Goal: Task Accomplishment & Management: Use online tool/utility

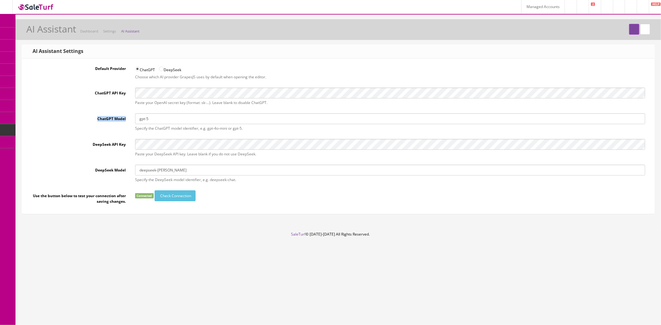
click at [534, 8] on link "Managed Accounts" at bounding box center [542, 7] width 43 height 14
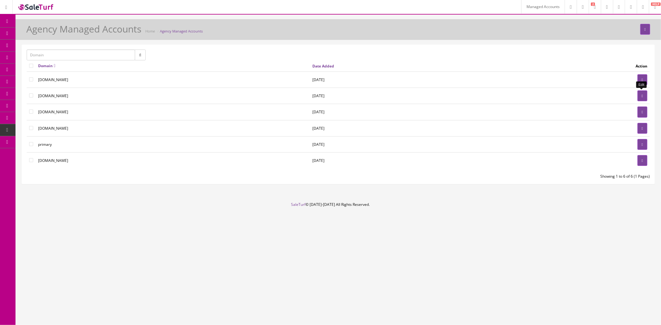
click at [642, 95] on icon at bounding box center [642, 96] width 1 height 4
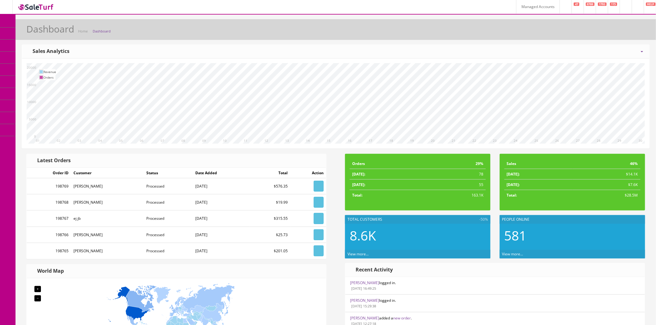
click at [641, 50] on link at bounding box center [640, 51] width 6 height 5
click at [430, 50] on div "Today Week Month Year Year over Year Last Year over Prior Year Sales Analytics" at bounding box center [335, 52] width 627 height 14
click at [49, 131] on link "Report Builder" at bounding box center [47, 130] width 65 height 12
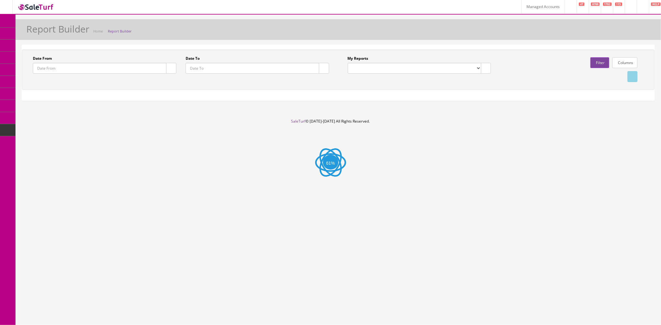
click at [398, 68] on select "Weekly Sold/Stock (NON-DISCONTINUED) Completed Sales (All Markets) Andy Total S…" at bounding box center [415, 68] width 134 height 11
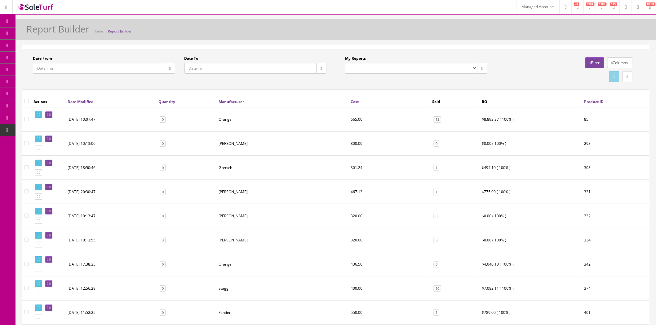
drag, startPoint x: 520, startPoint y: 76, endPoint x: 601, endPoint y: 75, distance: 81.2
click at [520, 76] on div at bounding box center [567, 77] width 142 height 14
click at [622, 66] on link "Columns" at bounding box center [619, 62] width 25 height 11
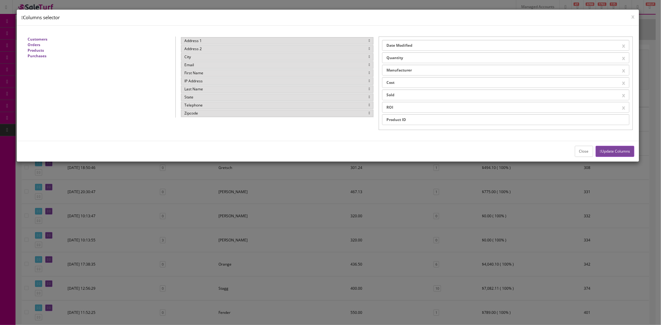
click at [41, 41] on strong "Customers" at bounding box center [38, 39] width 20 height 5
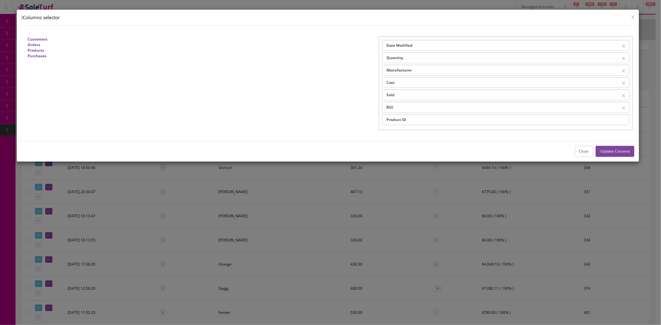
click at [38, 45] on strong "Orders" at bounding box center [34, 44] width 13 height 5
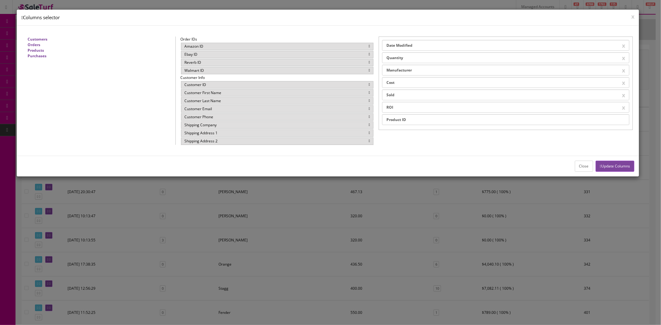
click at [39, 40] on strong "Customers" at bounding box center [38, 39] width 20 height 5
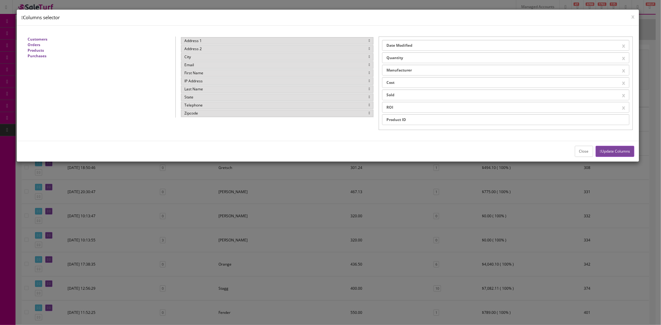
click at [37, 50] on strong "Products" at bounding box center [36, 50] width 16 height 5
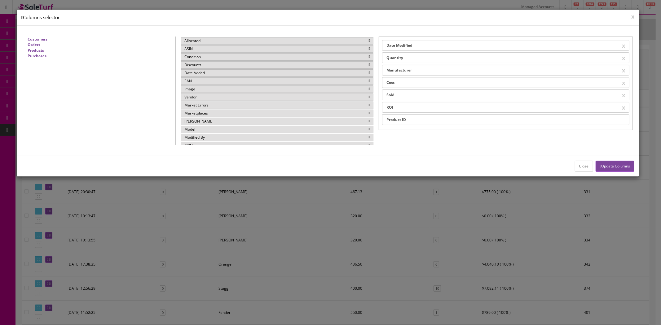
click at [38, 55] on strong "Purchases" at bounding box center [37, 55] width 19 height 5
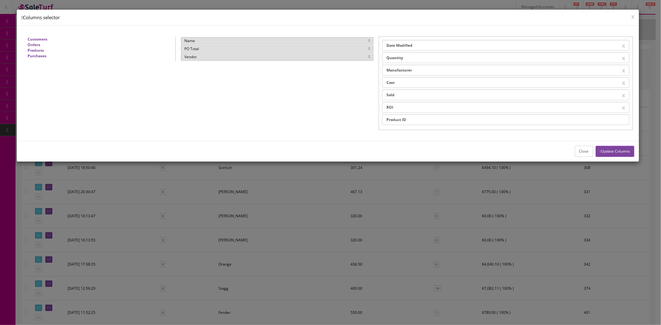
click at [579, 150] on button "Close" at bounding box center [584, 151] width 18 height 11
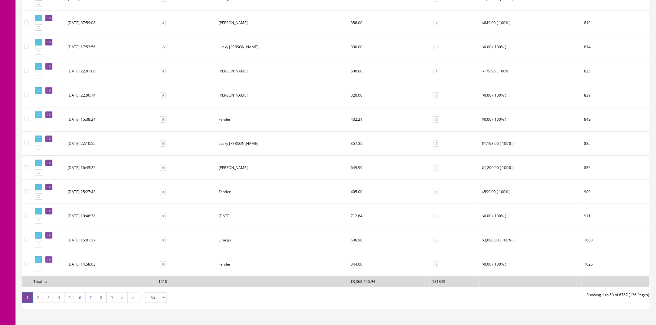
scroll to position [1053, 0]
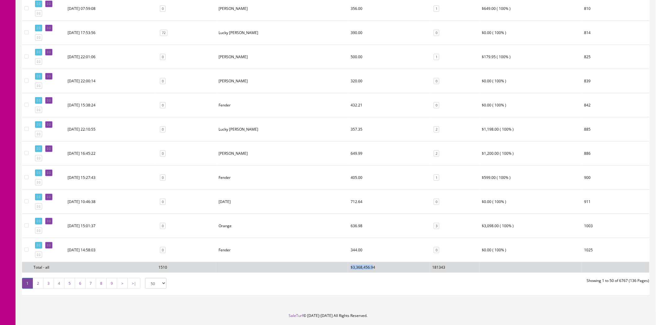
drag, startPoint x: 342, startPoint y: 273, endPoint x: 321, endPoint y: 273, distance: 20.8
click at [321, 273] on tr "Total - all 1510 $3,368,456.94 181343" at bounding box center [335, 267] width 627 height 11
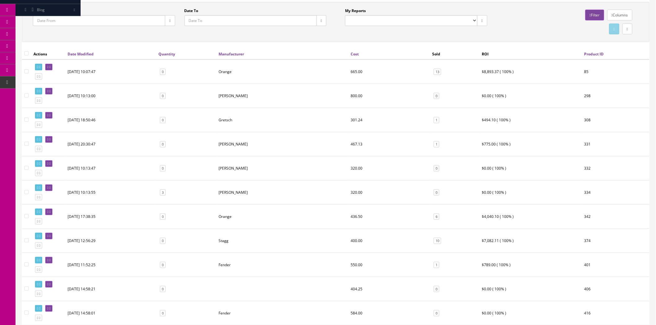
scroll to position [0, 0]
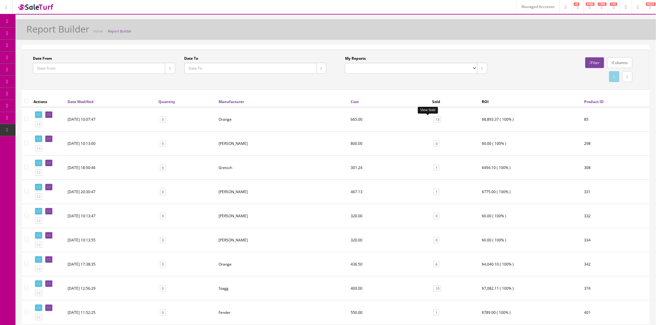
click at [433, 122] on link "13" at bounding box center [436, 120] width 7 height 7
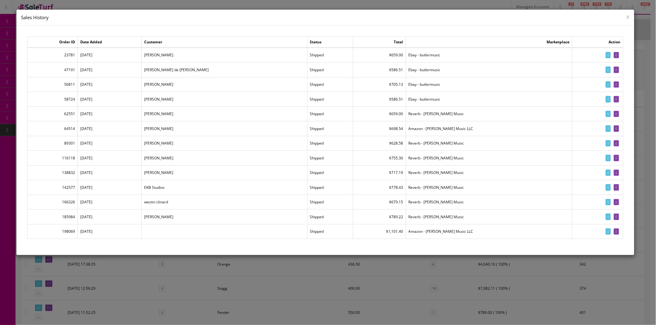
click at [628, 16] on button "x" at bounding box center [627, 17] width 3 height 6
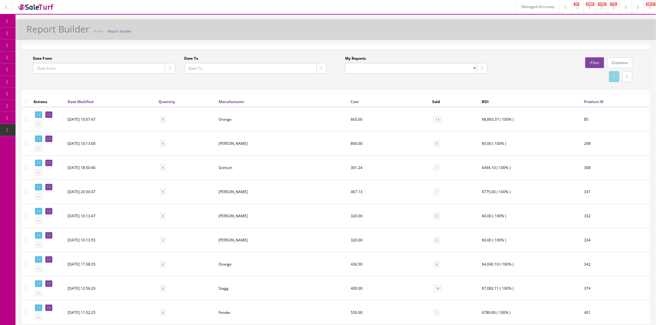
click at [27, 118] on input"] "checkbox" at bounding box center [26, 119] width 4 height 4
checkbox input"] "true"
click at [27, 143] on input"] "checkbox" at bounding box center [26, 143] width 4 height 4
checkbox input"] "true"
click at [26, 167] on input"] "checkbox" at bounding box center [26, 167] width 4 height 4
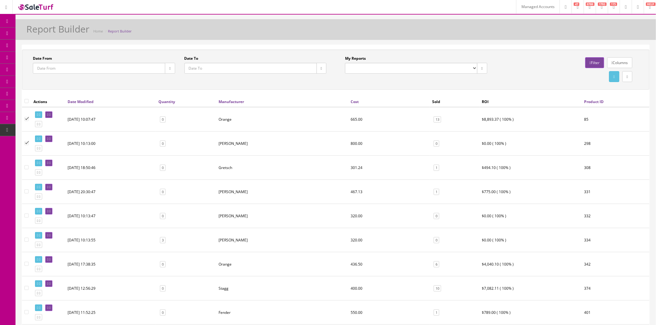
checkbox input"] "true"
click at [58, 33] on link "Products" at bounding box center [47, 34] width 65 height 12
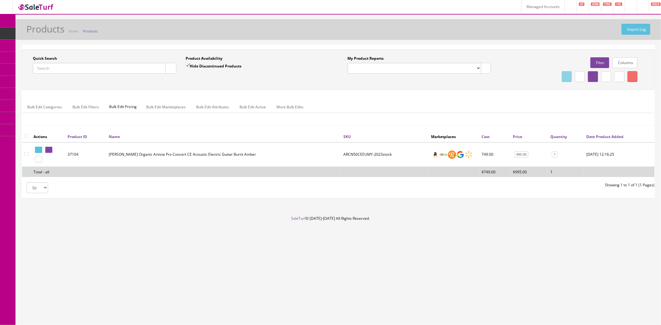
click at [170, 69] on icon "button" at bounding box center [171, 69] width 2 height 4
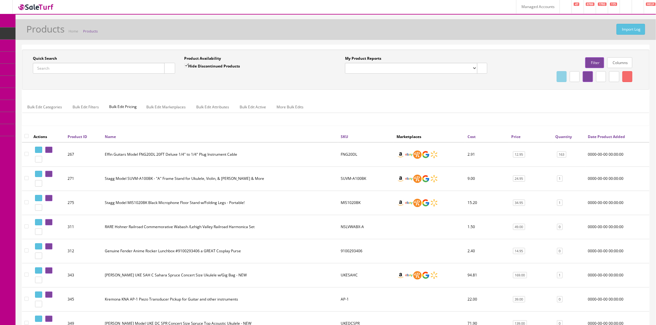
click at [585, 60] on link "Filter" at bounding box center [594, 62] width 19 height 11
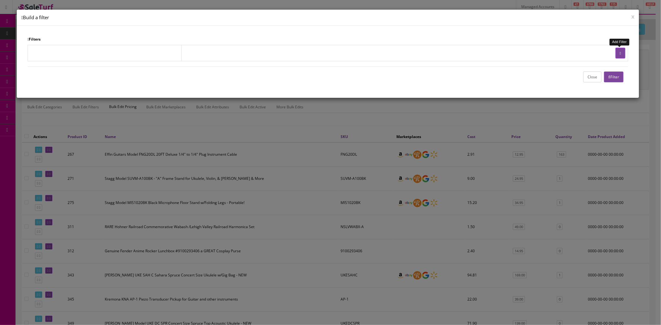
click at [621, 53] on button "button" at bounding box center [620, 53] width 10 height 11
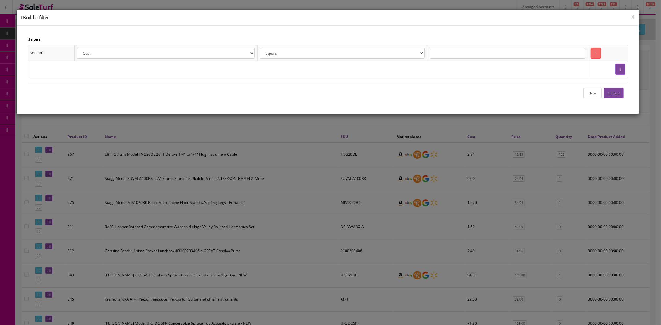
click at [159, 55] on select "Cost Price Amazon Price Ebay Price Reverb Price Walmart Price Retail Price Map …" at bounding box center [166, 53] width 178 height 11
select select "p.price"
click at [77, 48] on select "Cost Price Amazon Price Ebay Price Reverb Price Walmart Price Retail Price Map …" at bounding box center [166, 53] width 178 height 11
drag, startPoint x: 386, startPoint y: 54, endPoint x: 385, endPoint y: 57, distance: 3.2
click at [386, 54] on select "equals is like is not like is greater than is greater than or equal to is less …" at bounding box center [342, 53] width 165 height 11
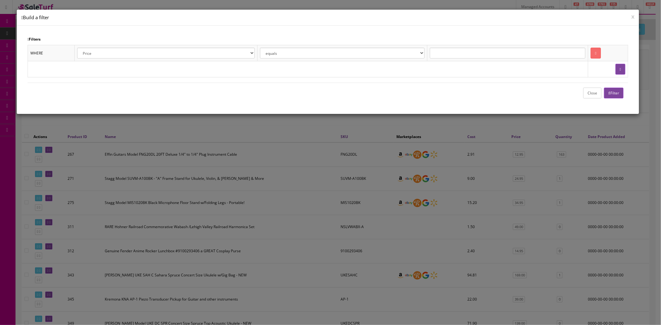
select select "is greater than"
click at [261, 48] on select "equals is like is not like is greater than is greater than or equal to is less …" at bounding box center [342, 53] width 165 height 11
click at [445, 57] on input "text" at bounding box center [508, 53] width 156 height 11
type input "200.00"
click at [615, 95] on button "Filter" at bounding box center [614, 93] width 20 height 11
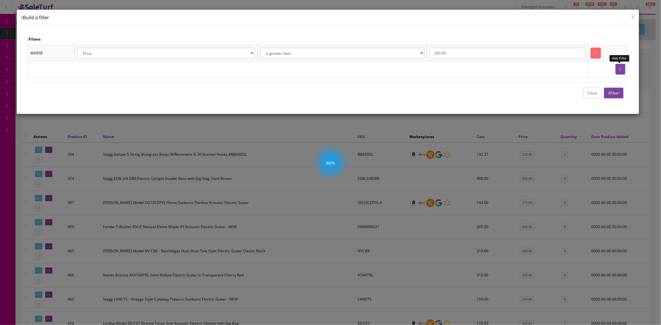
click at [621, 70] on button "button" at bounding box center [620, 69] width 10 height 11
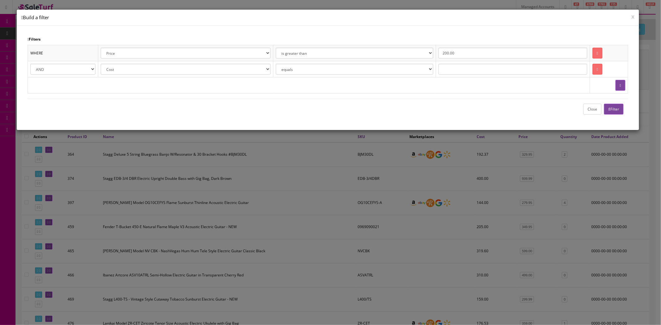
click at [124, 68] on select "Cost Price Amazon Price Ebay Price Reverb Price Walmart Price Retail Price Map …" at bounding box center [186, 69] width 170 height 11
select select "[DOMAIN_NAME]"
click at [101, 64] on select "Cost Price Amazon Price Ebay Price Reverb Price Walmart Price Retail Price Map …" at bounding box center [186, 69] width 170 height 11
click at [466, 71] on select "--- None --- 68 Pedals @ Ohana Academy ACME ACOUSTIC ADA ADAM Adamas by Ovation…" at bounding box center [494, 69] width 193 height 11
select select "Fender"
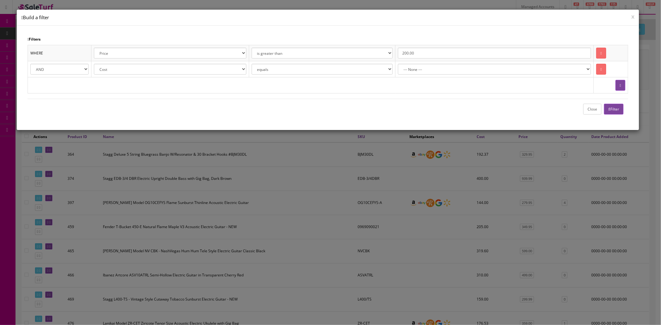
click at [408, 64] on select "--- None --- 68 Pedals @ Ohana Academy ACME ACOUSTIC ADA ADAM Adamas by Ovation…" at bounding box center [494, 69] width 193 height 11
click at [614, 109] on button "Filter" at bounding box center [614, 109] width 20 height 11
click at [591, 109] on button "Close" at bounding box center [592, 109] width 18 height 11
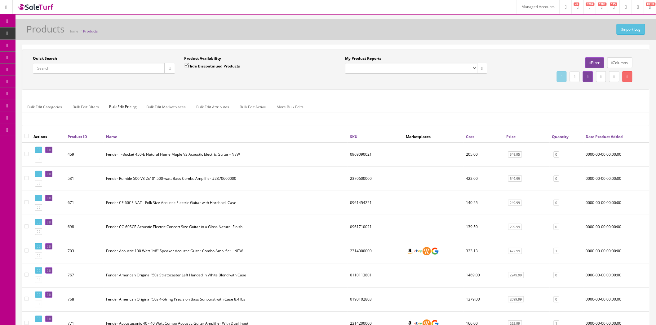
click at [620, 61] on link "Columns" at bounding box center [619, 62] width 25 height 11
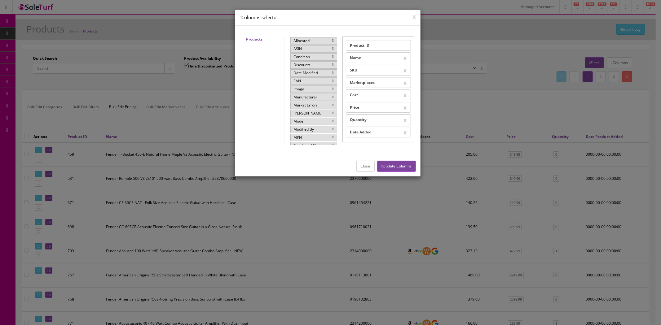
click at [360, 165] on button "Close" at bounding box center [365, 166] width 18 height 11
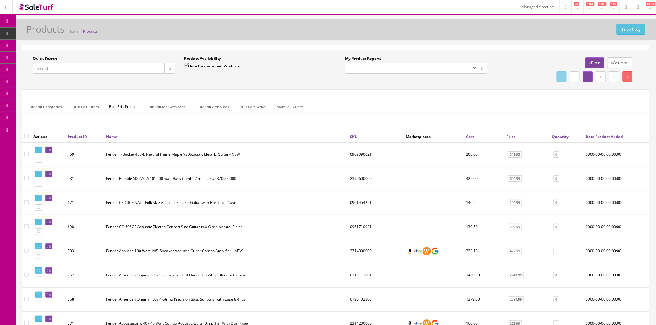
click at [26, 136] on input "checkbox" at bounding box center [26, 136] width 4 height 4
checkbox input "true"
checkbox input"] "true"
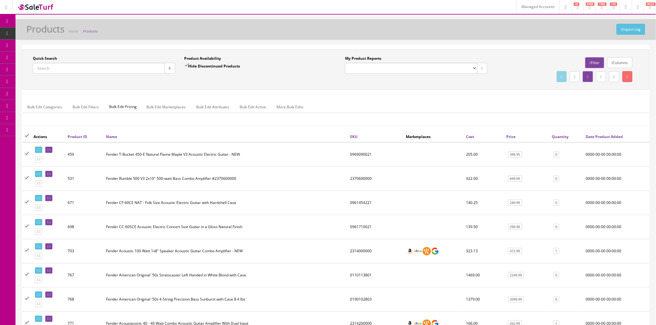
checkbox input"] "true"
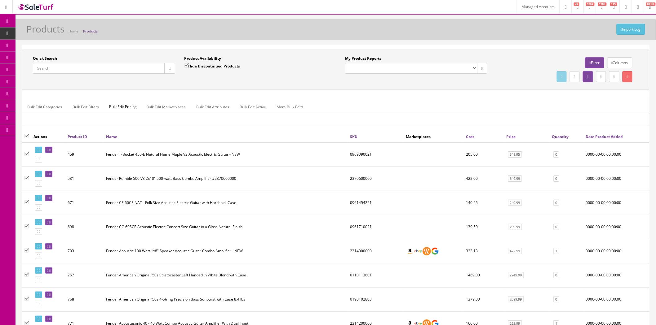
checkbox input"] "true"
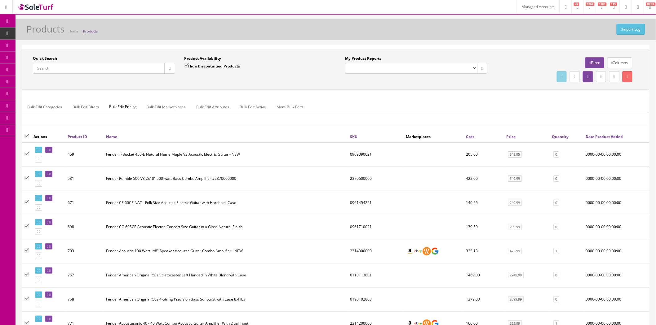
checkbox input"] "true"
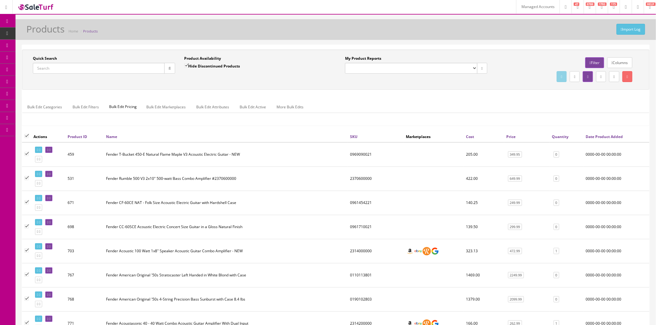
checkbox input"] "true"
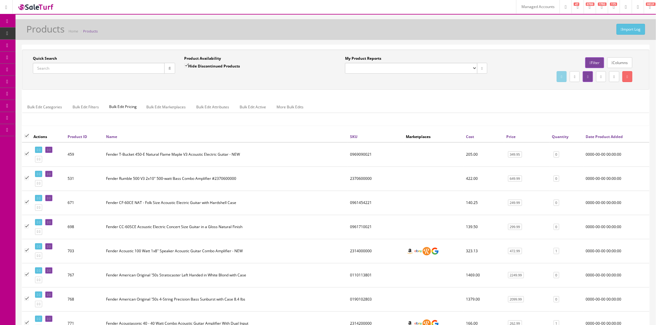
checkbox input"] "true"
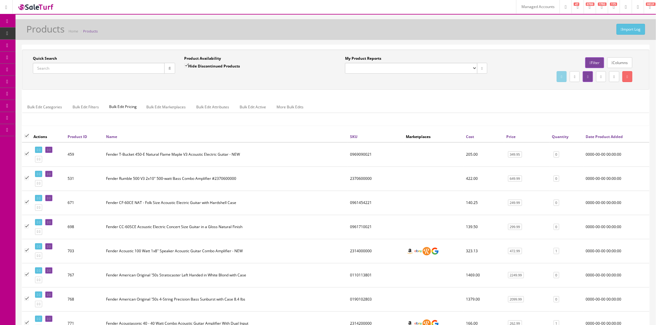
checkbox input"] "true"
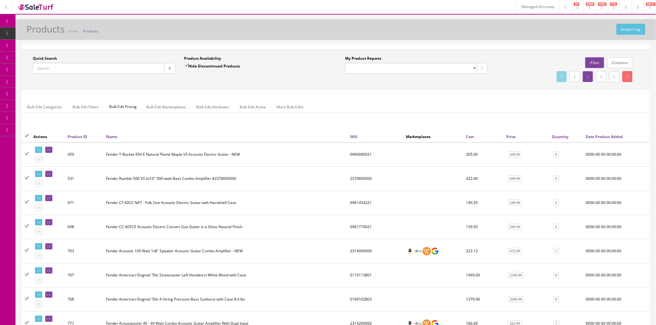
checkbox input"] "true"
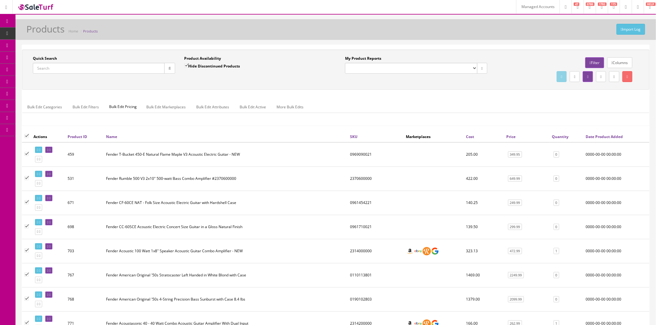
checkbox input"] "true"
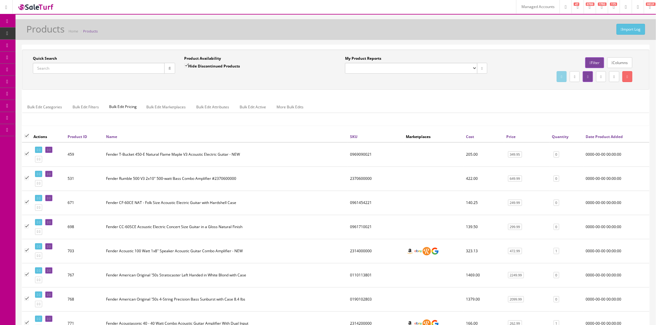
checkbox input"] "true"
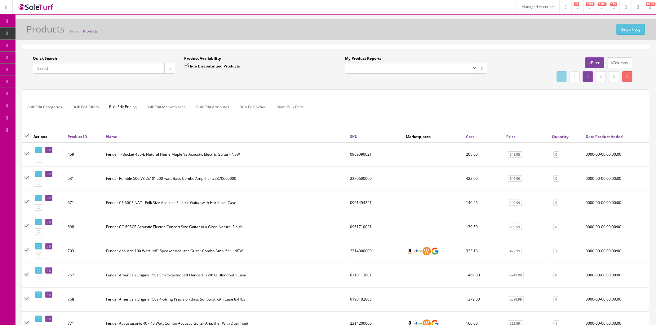
checkbox input"] "true"
click at [123, 107] on span "Bulk Edit Pricing" at bounding box center [122, 107] width 37 height 12
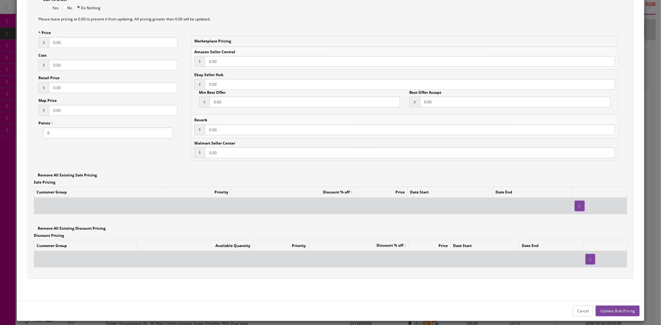
scroll to position [69, 0]
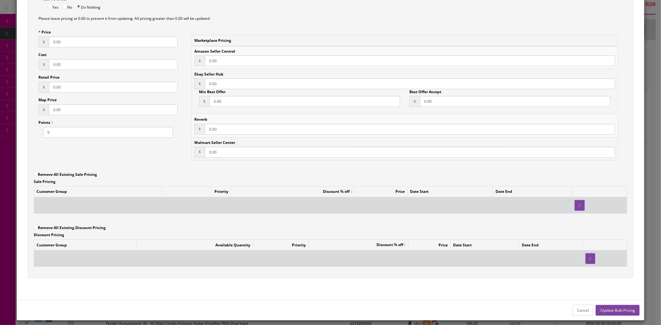
click at [574, 207] on button "button" at bounding box center [579, 205] width 10 height 11
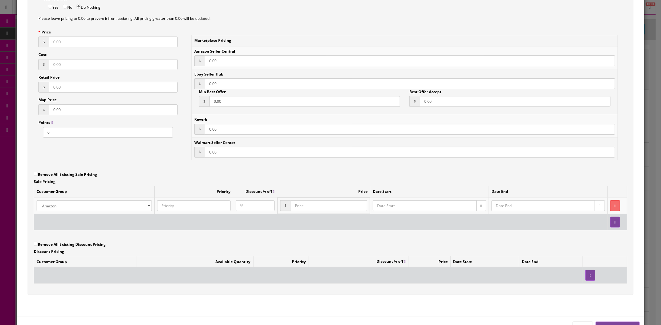
click at [70, 208] on select "Amazon Default Ebay Jet My Store Customers Phone Preferred Pukanala USA Custome…" at bounding box center [94, 205] width 115 height 11
click at [37, 200] on select "Amazon Default Ebay Jet My Store Customers Phone Preferred Pukanala USA Custome…" at bounding box center [94, 205] width 115 height 11
click at [239, 204] on input "text" at bounding box center [255, 205] width 39 height 11
type input "10"
click at [291, 206] on input "number" at bounding box center [329, 205] width 77 height 11
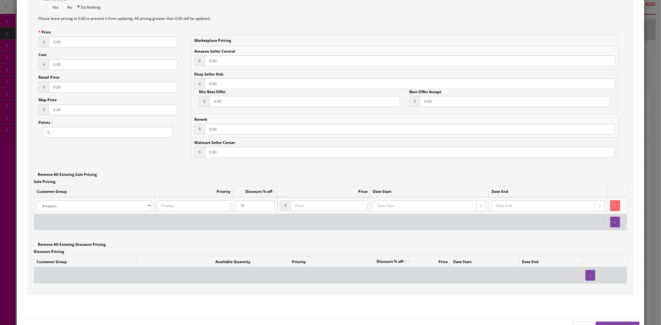
click at [283, 234] on div "Customer Group Priority Discount % off Price Date Start Date End Amazon Default…" at bounding box center [330, 211] width 593 height 50
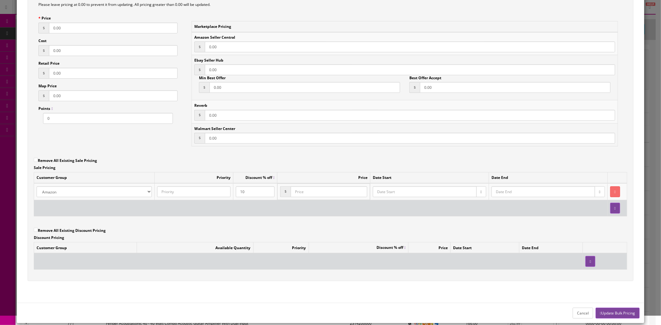
scroll to position [90, 0]
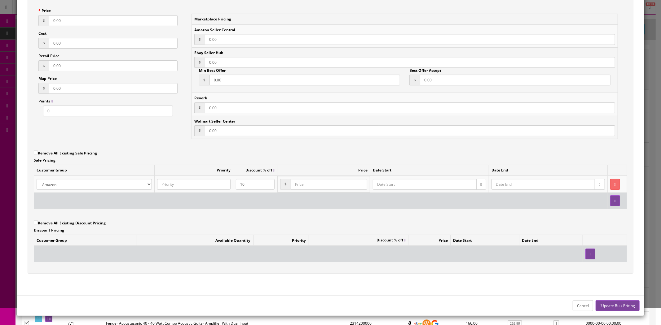
click at [574, 303] on button "Cancel" at bounding box center [583, 306] width 20 height 11
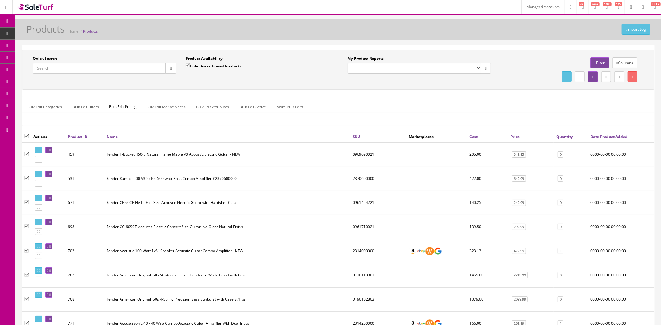
click at [116, 107] on span "Bulk Edit Pricing" at bounding box center [122, 107] width 37 height 12
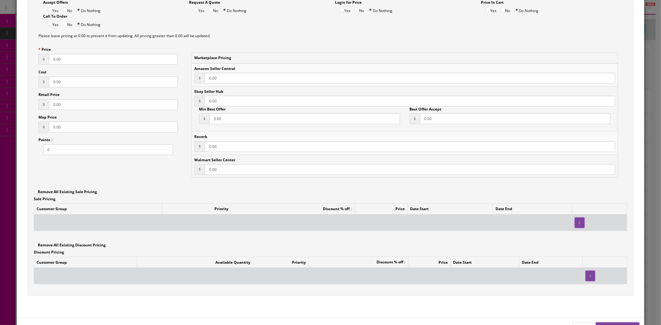
scroll to position [69, 0]
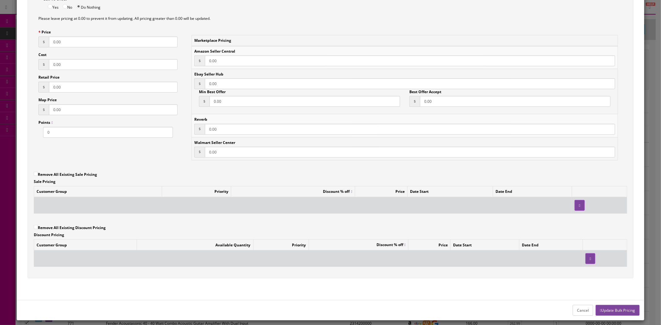
click at [574, 205] on button "button" at bounding box center [579, 205] width 10 height 11
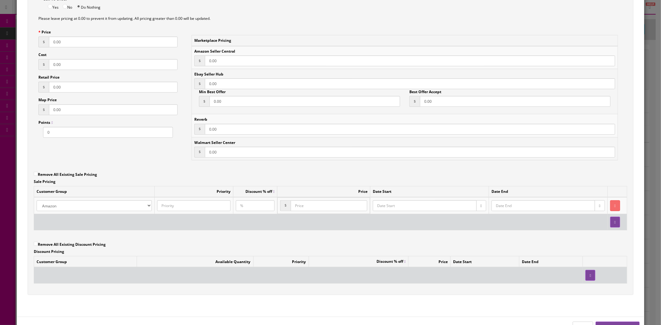
click at [392, 203] on input "text" at bounding box center [424, 205] width 103 height 11
click at [476, 205] on button "button" at bounding box center [481, 205] width 10 height 11
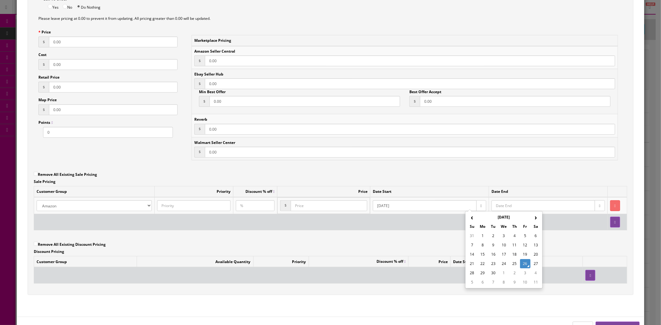
click at [537, 218] on th "›" at bounding box center [535, 217] width 11 height 9
click at [526, 274] on td "31" at bounding box center [525, 273] width 11 height 9
type input "2025-10-31"
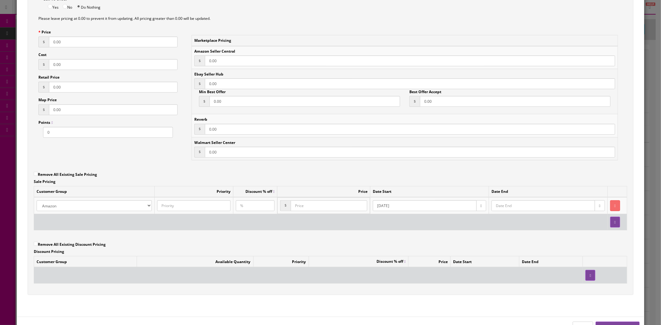
click at [595, 208] on button "button" at bounding box center [600, 205] width 10 height 11
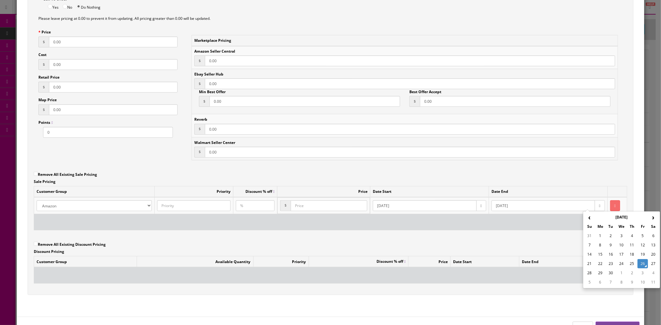
click at [621, 271] on td "1" at bounding box center [621, 273] width 11 height 9
type input "2025-10-01"
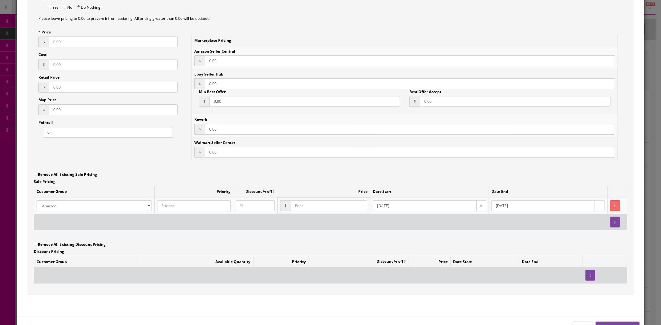
click at [247, 208] on input "text" at bounding box center [255, 205] width 39 height 11
type input "10"
click at [275, 181] on div "Accept Offers Yes No Do Nothing Request A Quote Yes No Do Nothing Login for Pri…" at bounding box center [330, 135] width 605 height 319
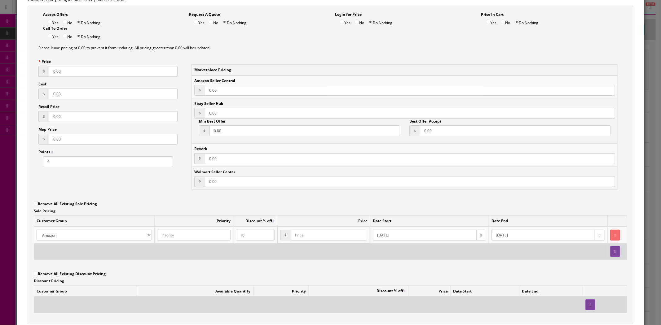
scroll to position [90, 0]
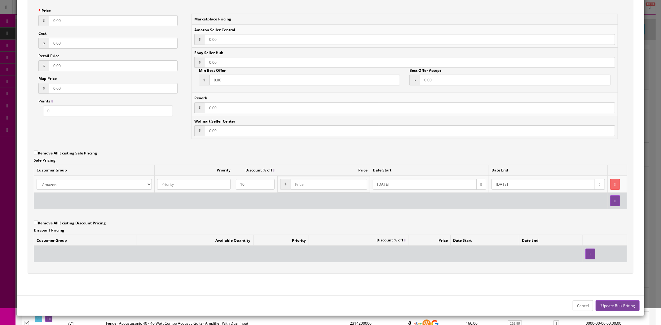
drag, startPoint x: 217, startPoint y: 131, endPoint x: 203, endPoint y: 128, distance: 14.6
click at [203, 128] on div "$ 0.00" at bounding box center [404, 130] width 421 height 11
drag, startPoint x: 221, startPoint y: 106, endPoint x: 174, endPoint y: 106, distance: 46.8
click at [174, 106] on div "Accept Offers Yes No Do Nothing Request A Quote Yes No Do Nothing Login for Pri…" at bounding box center [330, 114] width 605 height 319
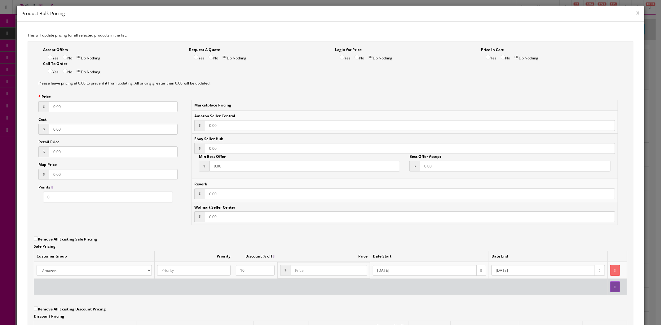
scroll to position [0, 0]
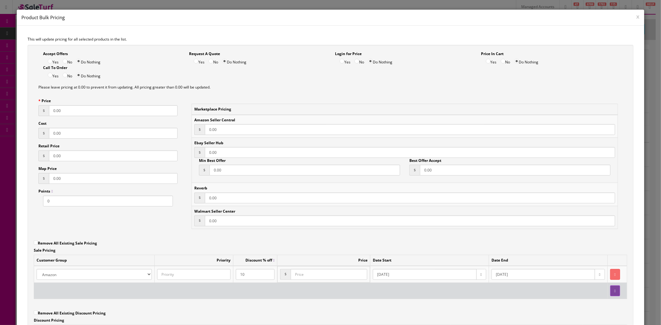
click at [636, 18] on button "x" at bounding box center [637, 17] width 3 height 6
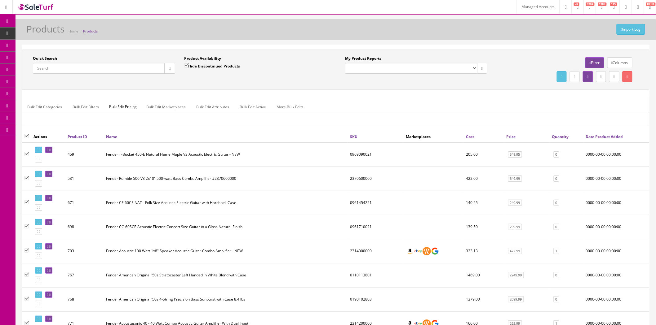
click at [592, 67] on link "Filter" at bounding box center [594, 62] width 19 height 11
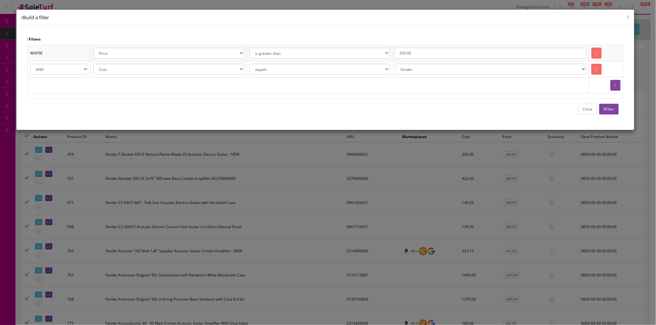
click at [431, 56] on input "200.00" at bounding box center [490, 53] width 191 height 11
click at [370, 54] on select "equals is like is not like is greater than is greater than or equal to is less …" at bounding box center [319, 53] width 140 height 11
select select "="
click at [256, 48] on select "equals is like is not like is greater than is greater than or equal to is less …" at bounding box center [319, 53] width 140 height 11
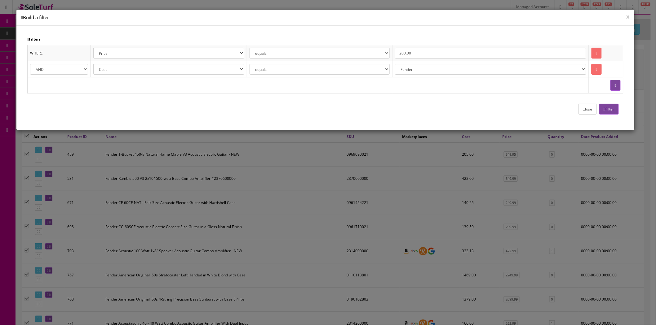
click at [439, 50] on input "200.00" at bounding box center [490, 53] width 191 height 11
type input "249.99"
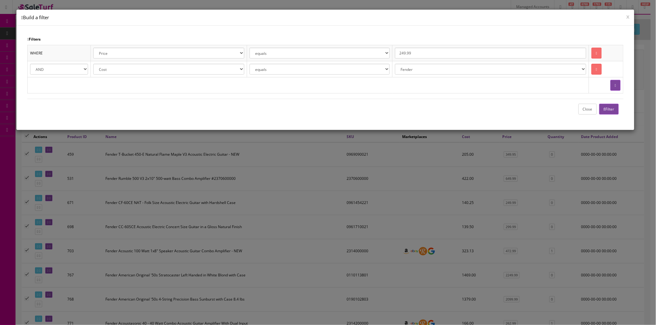
click at [603, 111] on icon "button" at bounding box center [604, 110] width 2 height 4
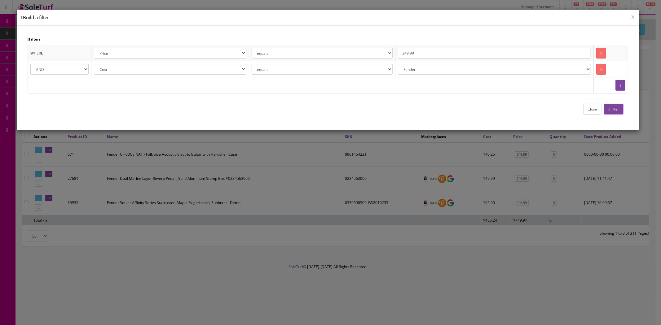
click at [589, 110] on button "Close" at bounding box center [592, 109] width 18 height 11
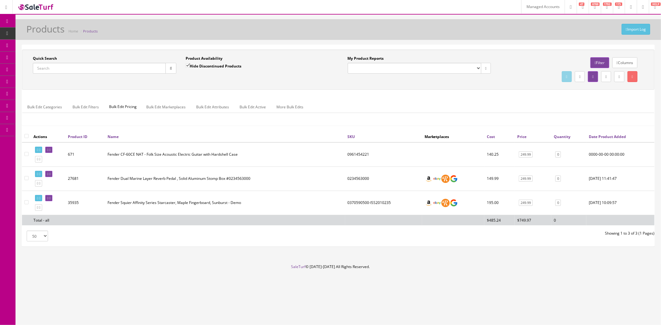
click at [27, 137] on input "checkbox" at bounding box center [26, 136] width 4 height 4
checkbox input "true"
checkbox input"] "true"
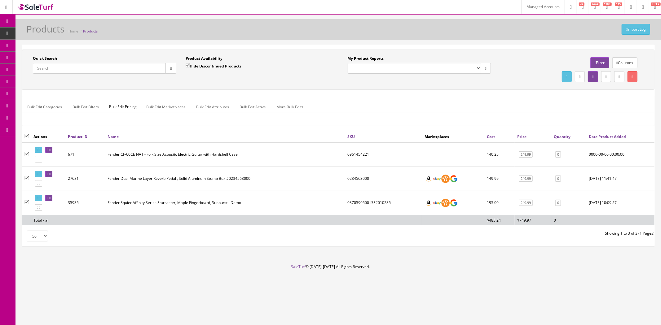
click at [123, 106] on span "Bulk Edit Pricing" at bounding box center [122, 107] width 37 height 12
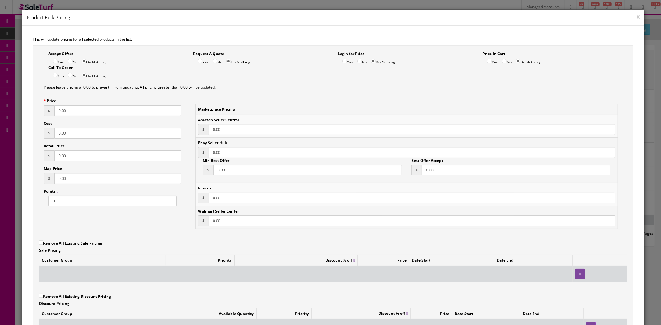
click at [100, 106] on input "0.00" at bounding box center [117, 110] width 127 height 11
type input "159.99"
click at [101, 96] on div "Please leave pricing at 0.00 to prevent it from updating. All pricing greater t…" at bounding box center [333, 89] width 588 height 20
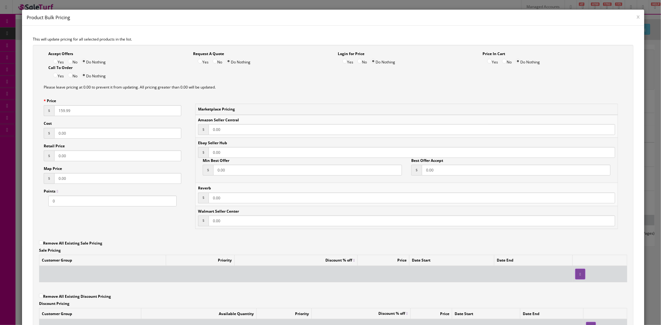
click at [636, 17] on button "x" at bounding box center [637, 17] width 3 height 6
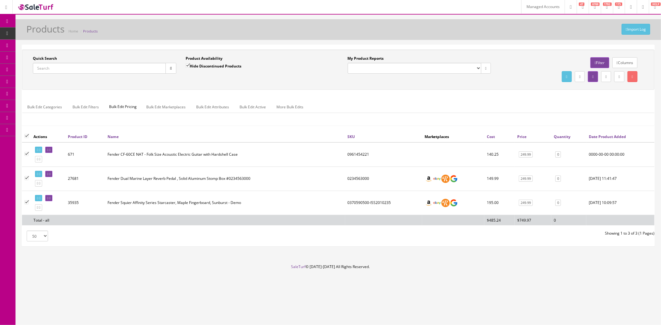
click at [472, 119] on div "Bulk Edit Categories Bulk Edit Filters Bulk Edit Pricing Bulk Edit Marketplaces…" at bounding box center [338, 111] width 632 height 20
click at [55, 119] on link "System Configs" at bounding box center [47, 118] width 65 height 12
click at [48, 187] on link "Marketplaces" at bounding box center [47, 191] width 65 height 12
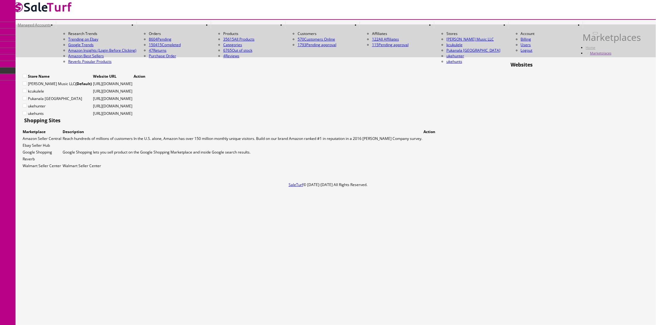
click at [444, 21] on link at bounding box center [439, 24] width 10 height 7
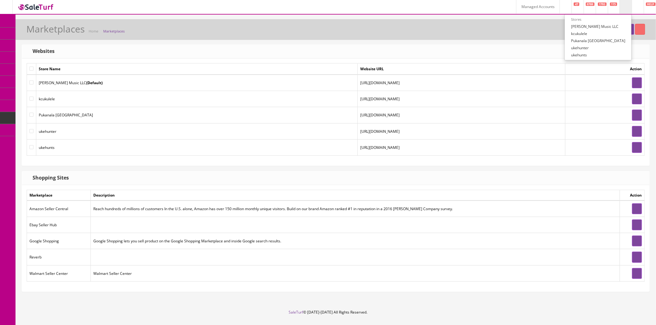
click at [547, 27] on div "Marketplaces Home Marketplaces" at bounding box center [335, 31] width 631 height 15
click at [63, 45] on link "Bundles" at bounding box center [47, 46] width 65 height 12
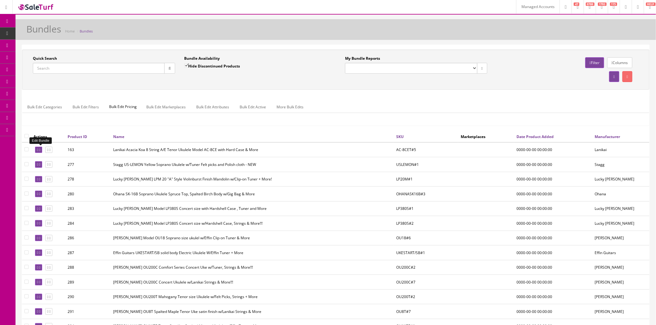
click at [40, 148] on icon at bounding box center [39, 149] width 1 height 3
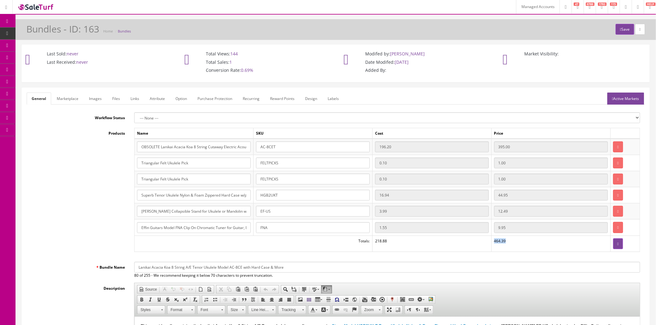
drag, startPoint x: 501, startPoint y: 243, endPoint x: 490, endPoint y: 242, distance: 10.9
click at [491, 242] on td "464.39" at bounding box center [550, 244] width 119 height 16
drag, startPoint x: 394, startPoint y: 242, endPoint x: 370, endPoint y: 240, distance: 23.3
click at [372, 240] on td "218.88" at bounding box center [431, 244] width 119 height 16
click at [624, 104] on link "Active Markets" at bounding box center [625, 99] width 37 height 12
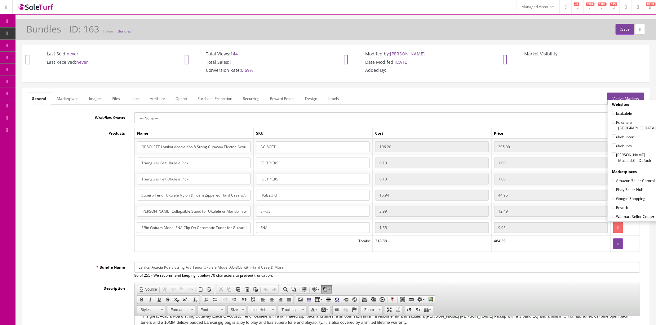
click at [577, 98] on ul "General Marketplace Images Files Links Attribute Option Purchase Protection Rec…" at bounding box center [336, 99] width 618 height 12
click at [67, 96] on link "Marketing" at bounding box center [47, 94] width 65 height 12
click at [60, 107] on link "Google Promotions" at bounding box center [47, 106] width 65 height 12
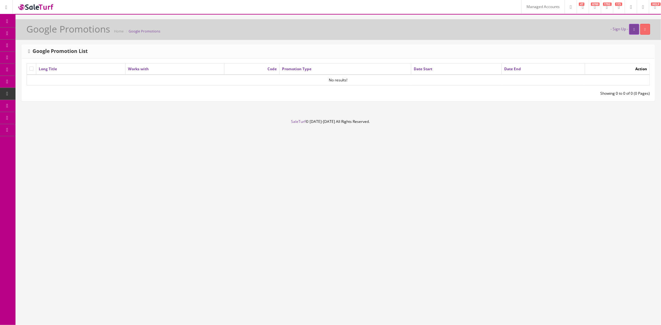
click at [28, 130] on link "Affiliates" at bounding box center [47, 130] width 65 height 12
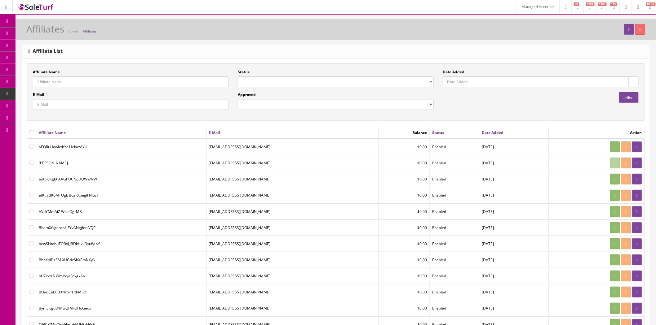
click at [40, 33] on link "Products" at bounding box center [47, 34] width 65 height 12
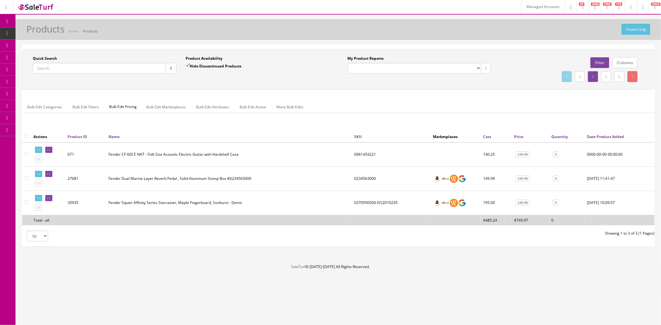
click at [67, 68] on link "Order List" at bounding box center [47, 70] width 65 height 12
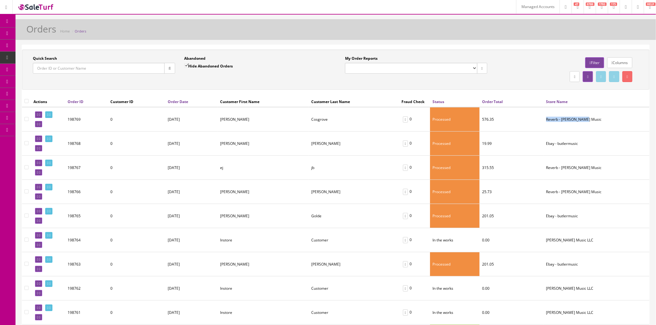
drag, startPoint x: 547, startPoint y: 118, endPoint x: 588, endPoint y: 122, distance: 41.4
click at [588, 122] on td "Reverb - Butler Music" at bounding box center [596, 119] width 106 height 24
click at [53, 129] on link "Modules" at bounding box center [47, 130] width 65 height 12
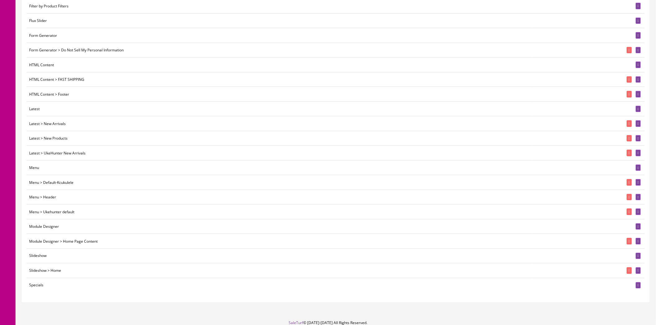
scroll to position [267, 0]
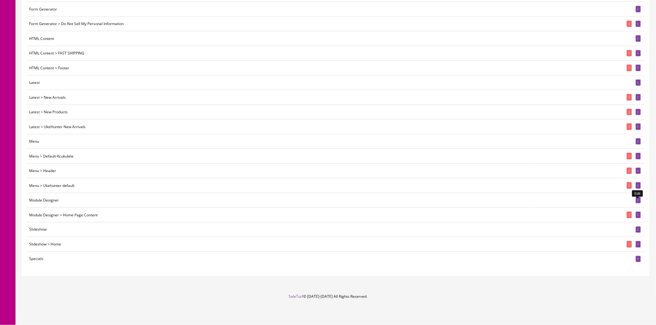
click at [637, 200] on icon at bounding box center [637, 200] width 1 height 3
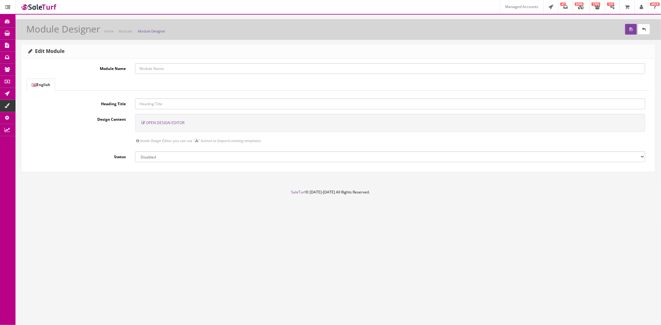
click at [59, 142] on link "Layouts" at bounding box center [47, 143] width 65 height 12
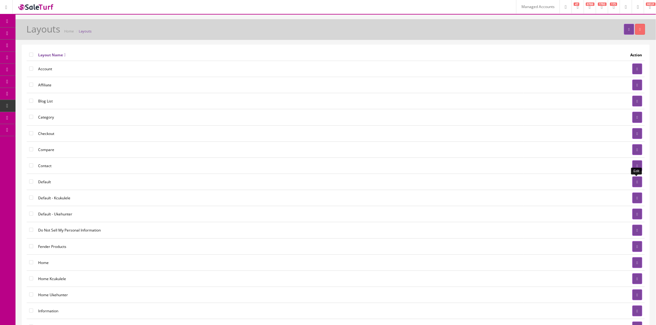
click at [632, 181] on link at bounding box center [637, 182] width 10 height 11
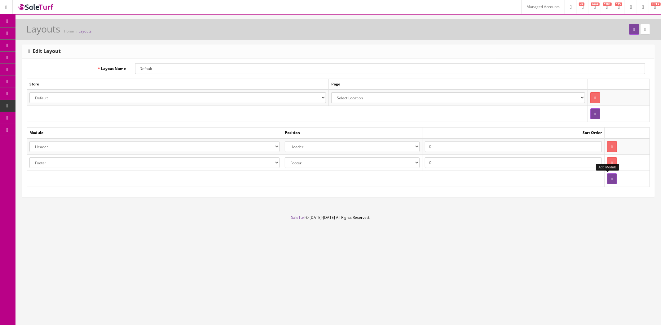
click at [607, 182] on button "button" at bounding box center [612, 179] width 10 height 11
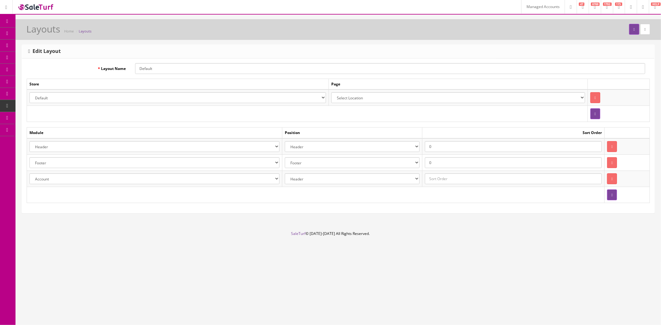
click at [257, 180] on select "Account Affiliate Default Banner UkeHunter Bestellers Popular Brands Category F…" at bounding box center [154, 179] width 250 height 11
click at [302, 218] on div "Edit Layout Layout Name Default Store Page Default kcukulele Pukanala USA ukehu…" at bounding box center [337, 132] width 645 height 174
click at [331, 97] on select "Select Location Account Pages (all) Account Address Book Account Downloads Acco…" at bounding box center [458, 97] width 254 height 11
click at [176, 244] on footer "SaleTurf © 2015-2025 All Rights Reserved." at bounding box center [330, 246] width 661 height 31
click at [349, 178] on select "Header Content Top Content Bottom Column Left Column Right Footer" at bounding box center [352, 179] width 135 height 11
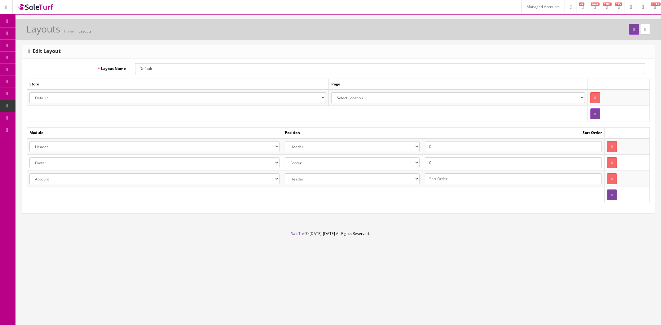
click at [287, 174] on select "Header Content Top Content Bottom Column Left Column Right Footer" at bounding box center [352, 179] width 135 height 11
click at [318, 175] on select "Header Content Top Content Bottom Column Left Column Right Footer" at bounding box center [352, 179] width 135 height 11
select select "content_header"
click at [287, 174] on select "Header Content Top Content Bottom Column Left Column Right Footer" at bounding box center [352, 179] width 135 height 11
click at [611, 179] on icon "button" at bounding box center [611, 179] width 1 height 4
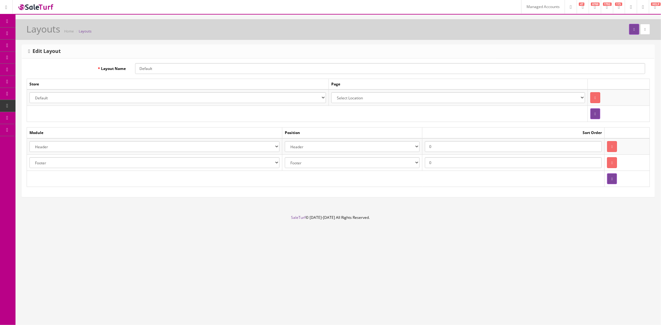
click at [521, 8] on link "Managed Accounts" at bounding box center [542, 7] width 43 height 14
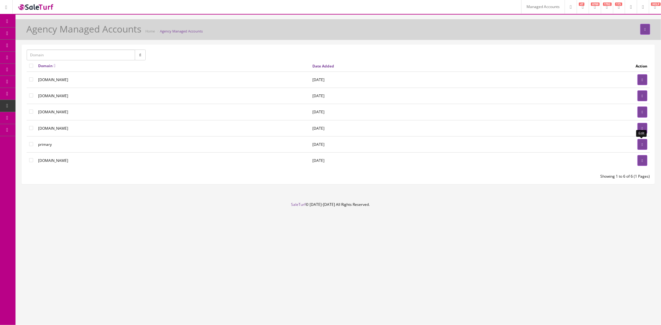
click at [637, 144] on link at bounding box center [642, 144] width 10 height 11
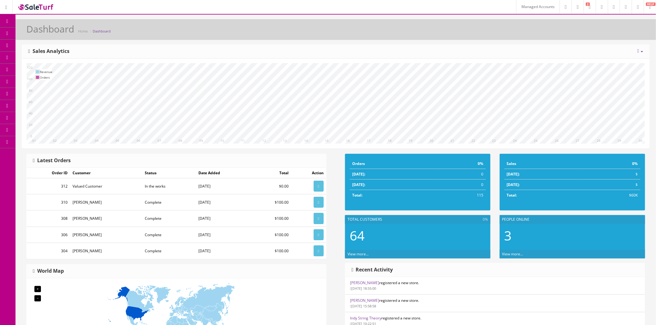
click at [39, 178] on link "Feeds" at bounding box center [47, 179] width 65 height 12
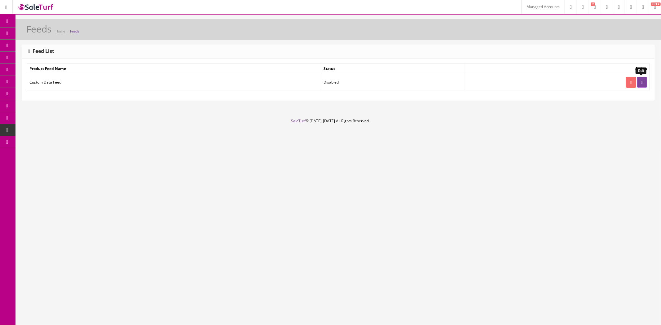
click at [638, 82] on link at bounding box center [642, 82] width 10 height 11
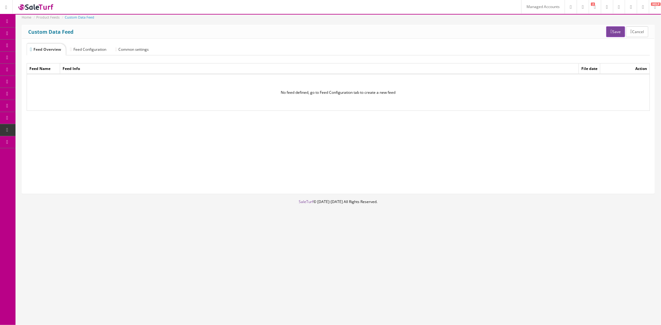
click at [98, 51] on link "Feed Configuration" at bounding box center [89, 49] width 45 height 12
click at [49, 47] on link "Feed Overview" at bounding box center [45, 49] width 37 height 12
click at [94, 48] on link "Feed Configuration" at bounding box center [89, 49] width 45 height 12
click at [37, 70] on link "New feed" at bounding box center [76, 69] width 99 height 12
click at [121, 69] on icon at bounding box center [122, 68] width 2 height 5
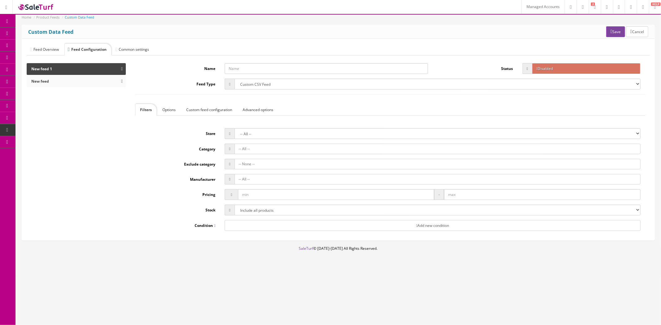
click at [269, 86] on select "Custom CSV Feed Custom XML Feed Bing Merchant Facebook Glami Google Adwords Goo…" at bounding box center [438, 84] width 406 height 11
click at [158, 162] on label "Exclude category" at bounding box center [177, 163] width 85 height 8
click at [248, 135] on select "-- All -- SaleTurf Kigly salesamplitude Staging" at bounding box center [438, 133] width 406 height 11
select select "0"
click at [236, 129] on select "-- All -- SaleTurf Kigly salesamplitude Staging" at bounding box center [438, 133] width 406 height 11
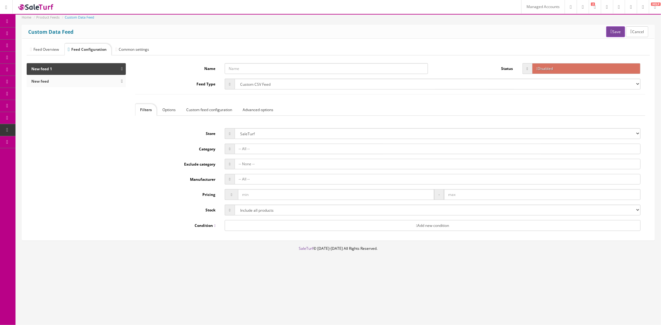
click at [257, 151] on div at bounding box center [438, 149] width 406 height 11
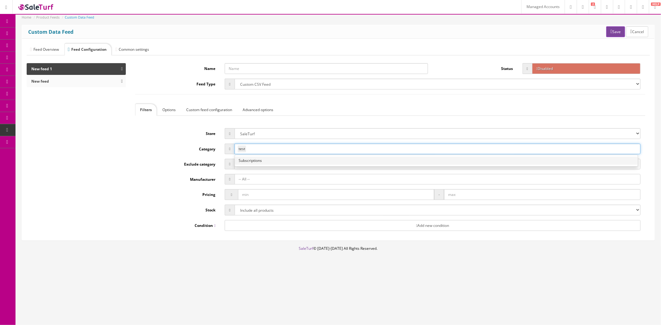
click at [190, 153] on div "Category test test Subscriptions" at bounding box center [390, 149] width 510 height 11
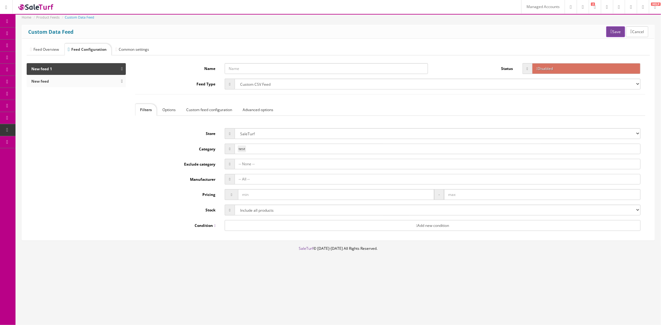
click at [253, 194] on input "text" at bounding box center [336, 194] width 196 height 11
click at [450, 196] on input "text" at bounding box center [542, 194] width 196 height 11
click at [594, 7] on icon at bounding box center [595, 7] width 2 height 4
click at [613, 8] on link at bounding box center [619, 7] width 12 height 14
click at [601, 12] on link at bounding box center [607, 7] width 12 height 14
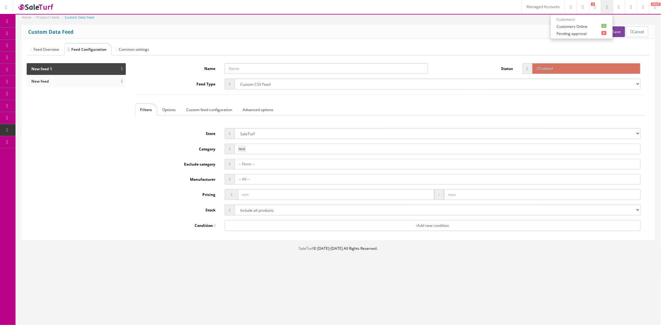
click at [483, 20] on div "Home Product Feeds Custom Data Feed Save Cancel Custom Data Feed Feed Overview …" at bounding box center [337, 152] width 645 height 275
click at [26, 82] on link "Bookings" at bounding box center [47, 82] width 65 height 12
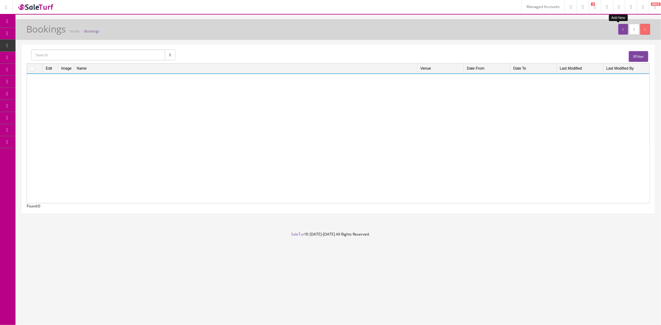
click at [622, 29] on icon at bounding box center [622, 30] width 1 height 4
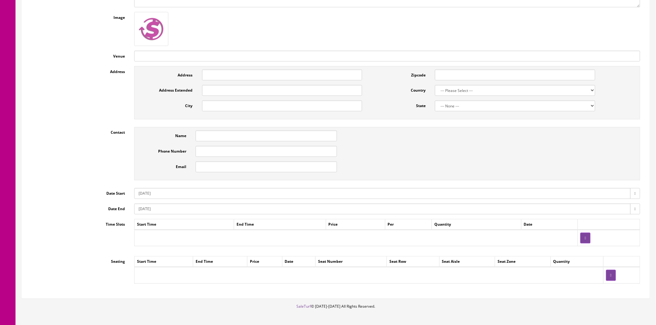
scroll to position [413, 0]
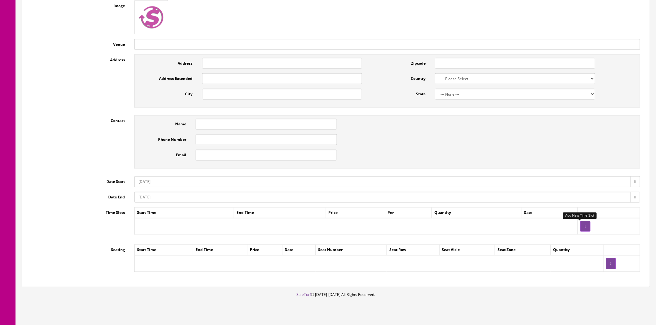
click at [580, 228] on button "button" at bounding box center [585, 226] width 10 height 11
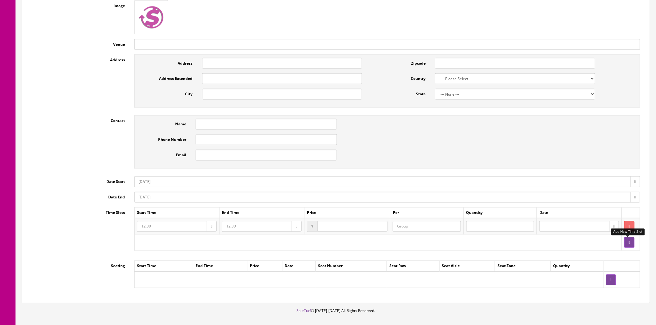
click at [624, 241] on button "button" at bounding box center [629, 242] width 10 height 11
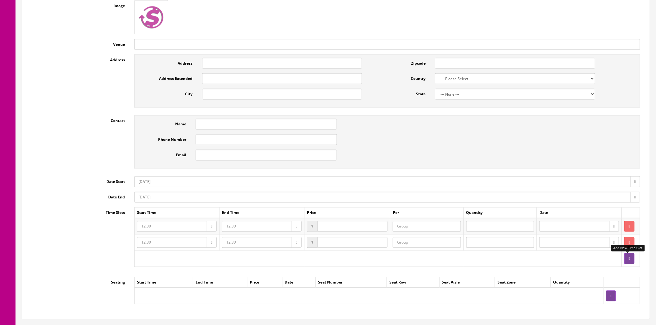
click at [625, 259] on button "button" at bounding box center [629, 258] width 10 height 11
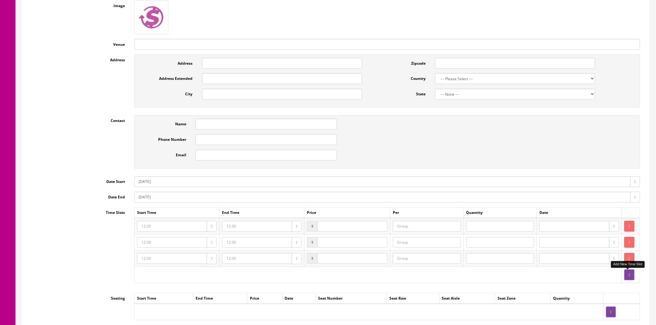
click at [628, 276] on icon "button" at bounding box center [628, 276] width 1 height 4
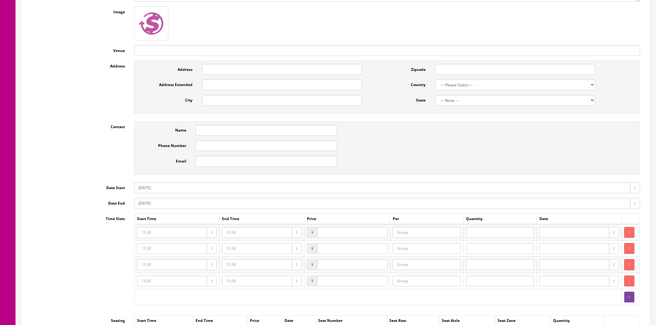
scroll to position [482, 0]
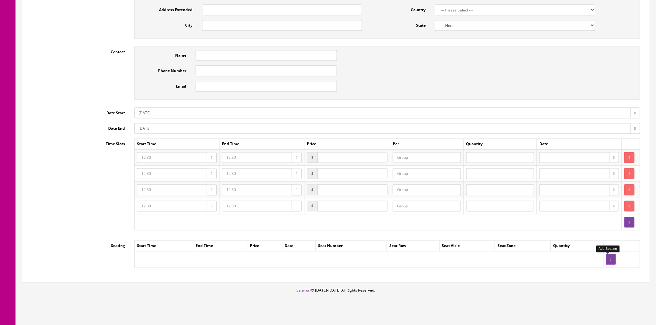
click at [610, 262] on icon "button" at bounding box center [610, 260] width 1 height 4
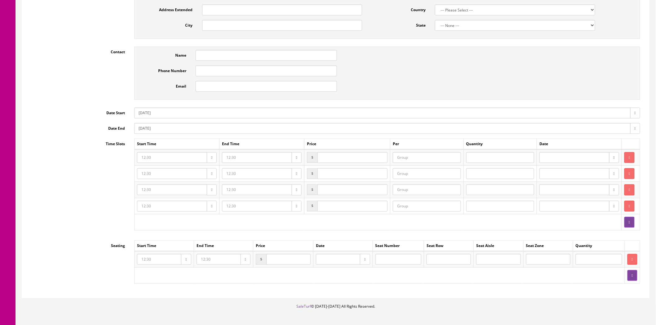
click at [628, 158] on icon "button" at bounding box center [628, 158] width 1 height 4
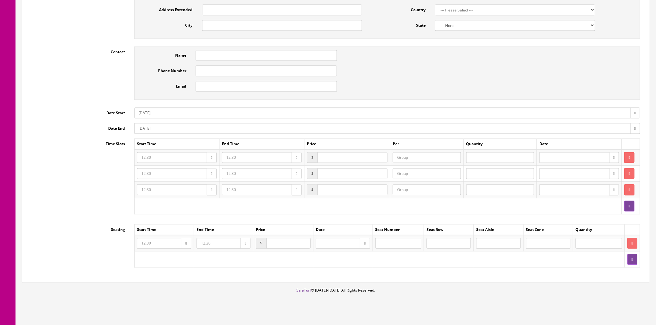
click at [628, 158] on icon "button" at bounding box center [628, 158] width 1 height 4
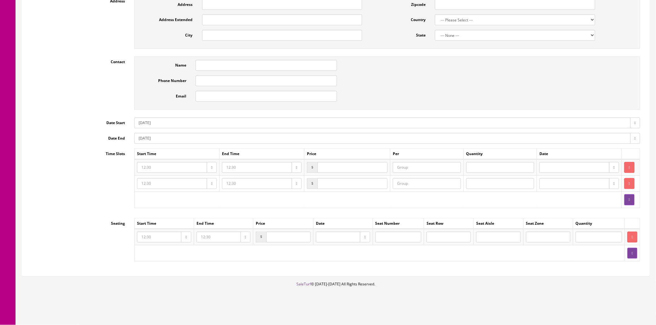
click at [628, 167] on icon "button" at bounding box center [628, 168] width 1 height 4
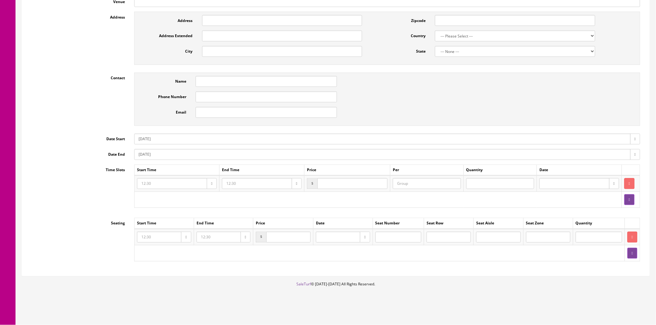
click at [626, 180] on button "button" at bounding box center [629, 183] width 10 height 11
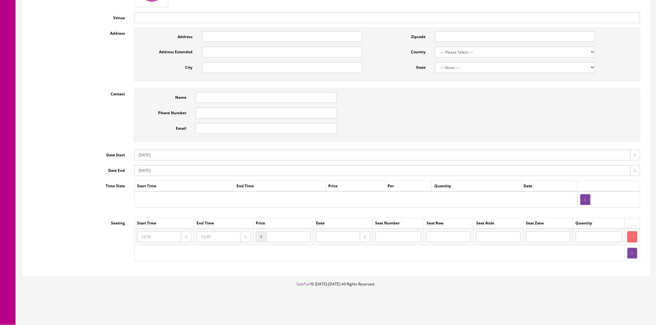
click at [631, 234] on button "button" at bounding box center [632, 237] width 10 height 11
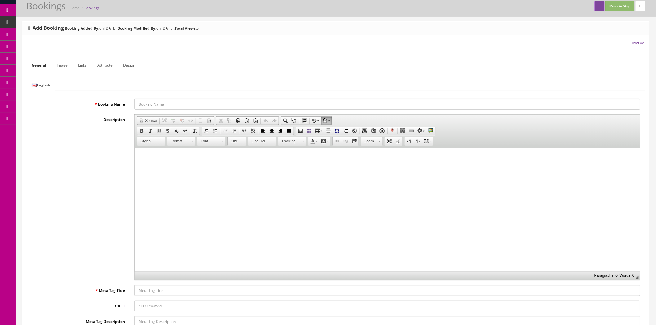
scroll to position [0, 0]
